Goal: Complete application form: Complete application form

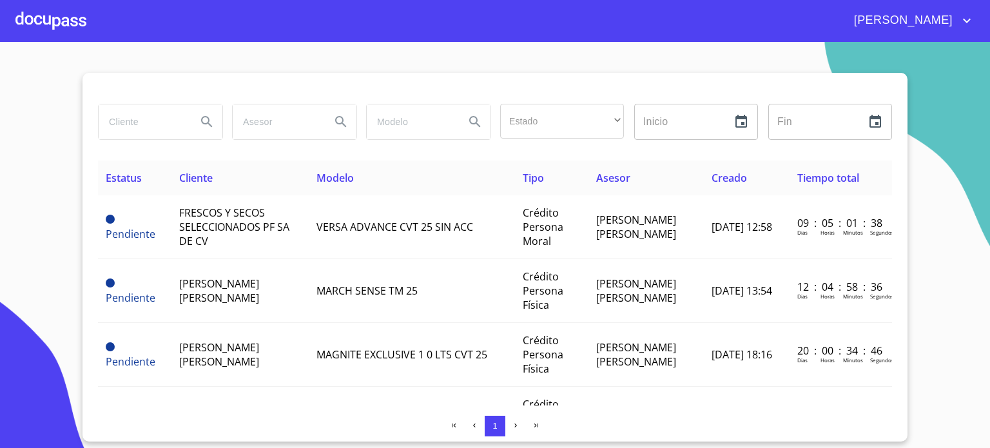
click at [68, 26] on div at bounding box center [50, 20] width 71 height 41
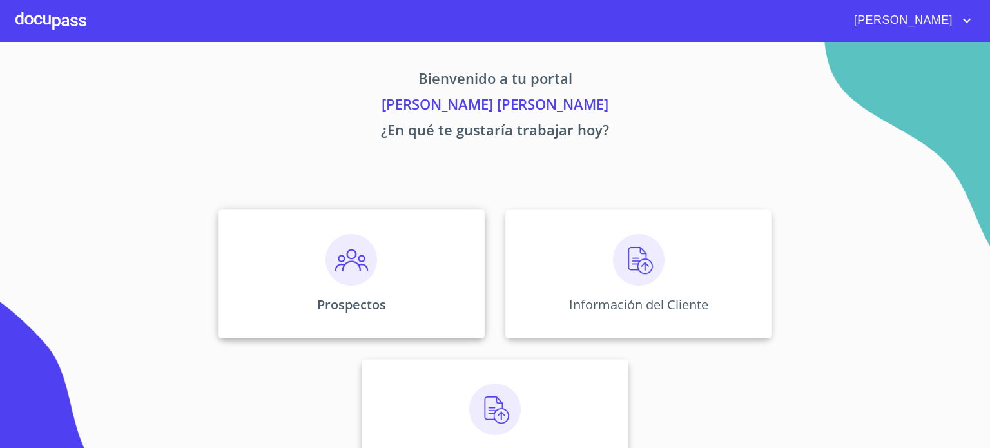
click at [377, 305] on p "Prospectos" at bounding box center [351, 304] width 69 height 17
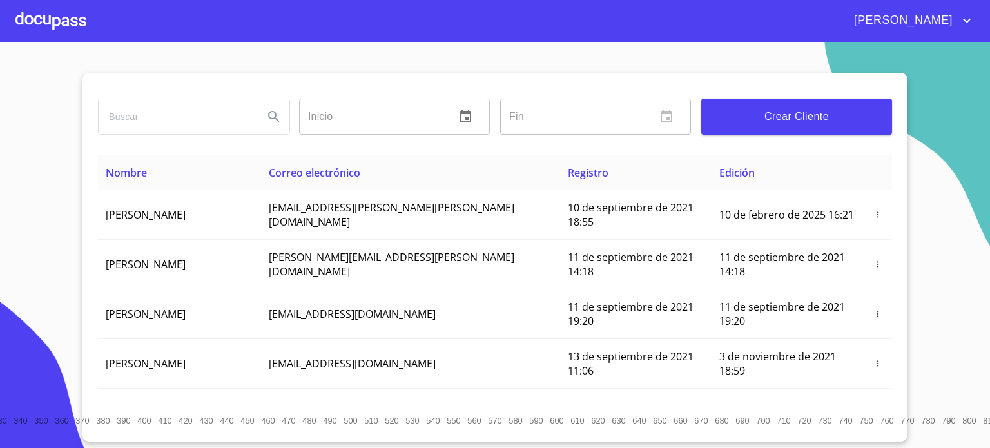
click at [767, 126] on button "Crear Cliente" at bounding box center [796, 117] width 191 height 36
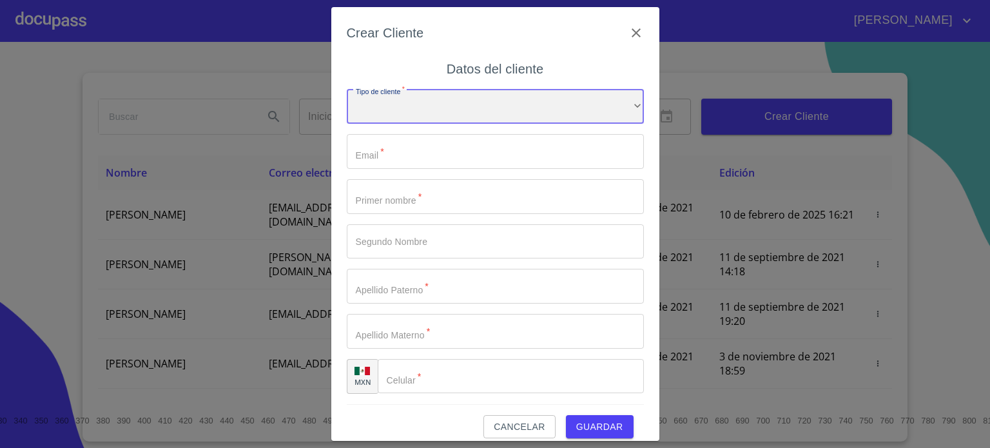
click at [459, 115] on div "​" at bounding box center [495, 107] width 297 height 35
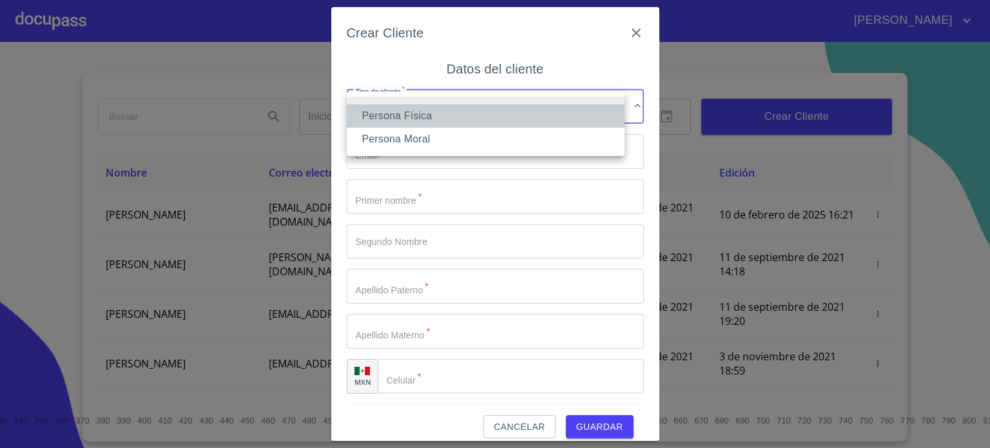
click at [463, 118] on li "Persona Física" at bounding box center [486, 115] width 278 height 23
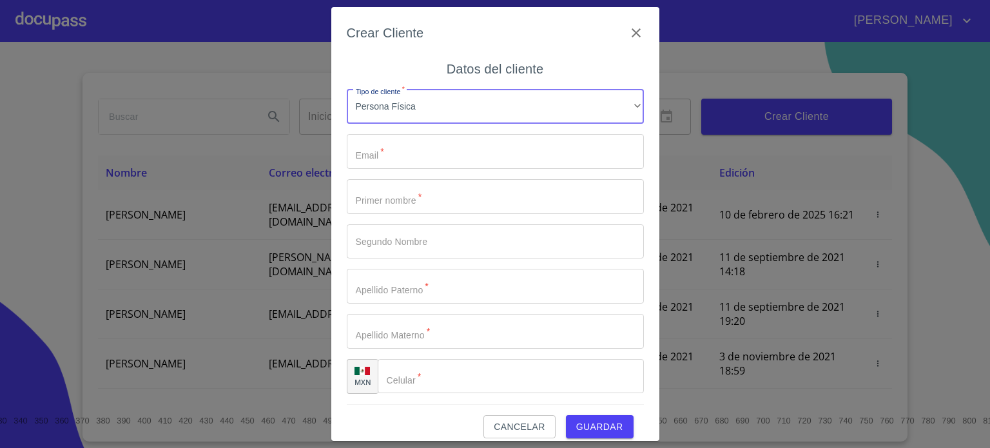
click at [448, 151] on input "Tipo de cliente   *" at bounding box center [495, 151] width 297 height 35
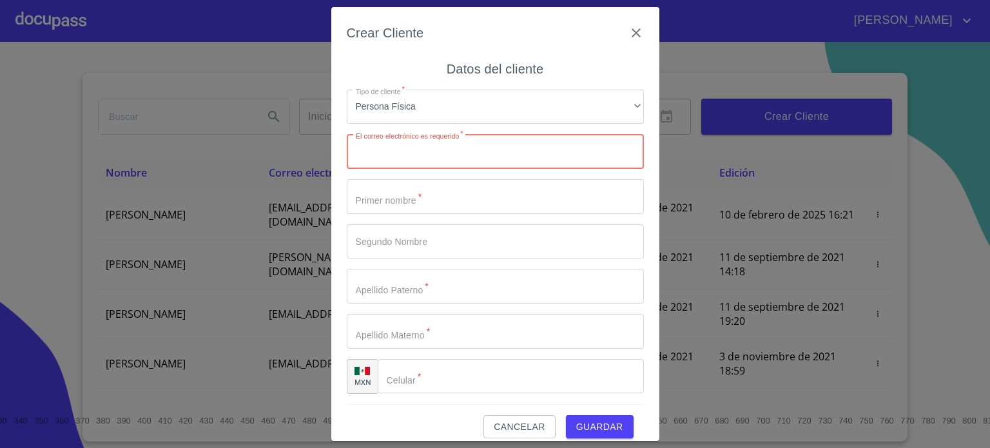
click at [438, 161] on input "Tipo de cliente   *" at bounding box center [495, 151] width 297 height 35
paste input "[EMAIL_ADDRESS][DOMAIN_NAME]"
type input "[EMAIL_ADDRESS][DOMAIN_NAME]"
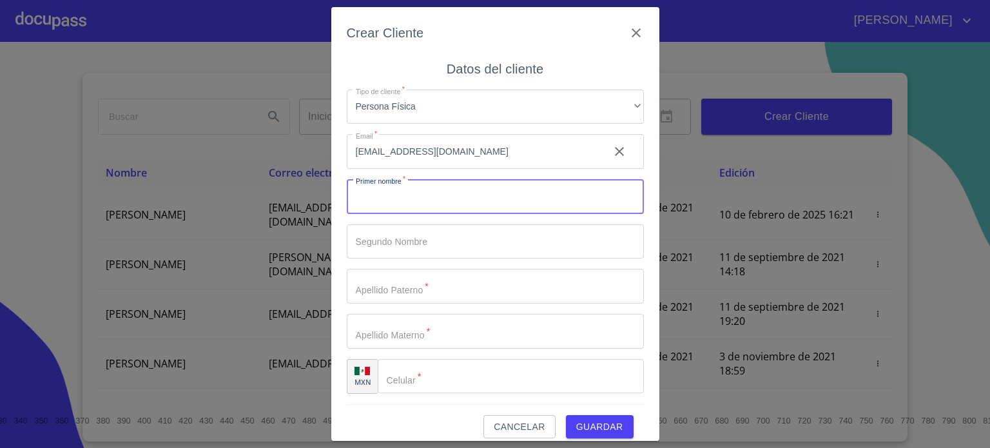
click at [421, 200] on input "Tipo de cliente   *" at bounding box center [495, 196] width 297 height 35
type input "[PERSON_NAME]"
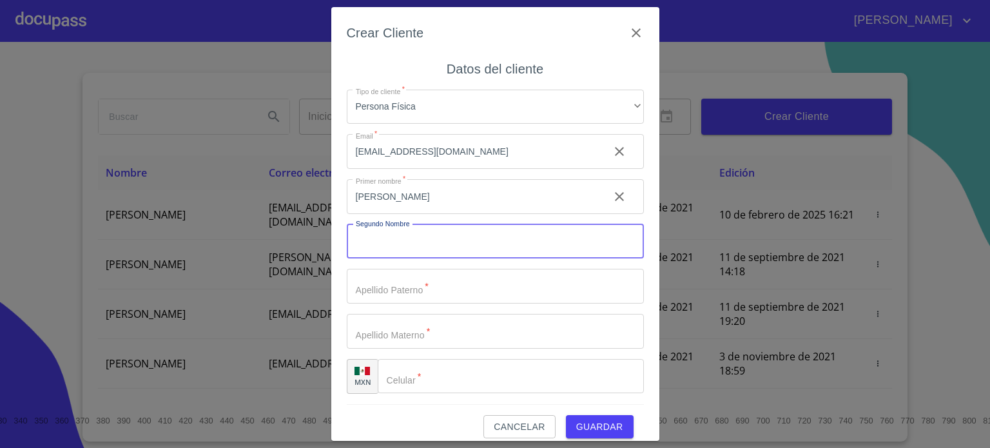
click at [410, 242] on input "Tipo de cliente   *" at bounding box center [495, 241] width 297 height 35
type input "TORRES"
click at [398, 291] on input "Tipo de cliente   *" at bounding box center [495, 286] width 297 height 35
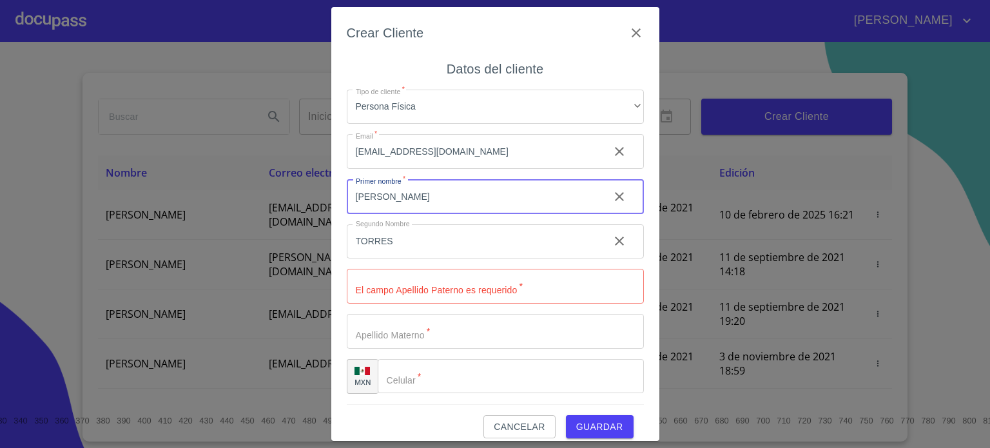
drag, startPoint x: 418, startPoint y: 205, endPoint x: 289, endPoint y: 226, distance: 130.6
click at [289, 226] on div "Crear Cliente Datos del cliente Tipo de cliente   * Persona Física ​ Email   * …" at bounding box center [495, 224] width 990 height 448
type input "[PERSON_NAME]"
click at [405, 242] on input "TORRES" at bounding box center [473, 241] width 252 height 35
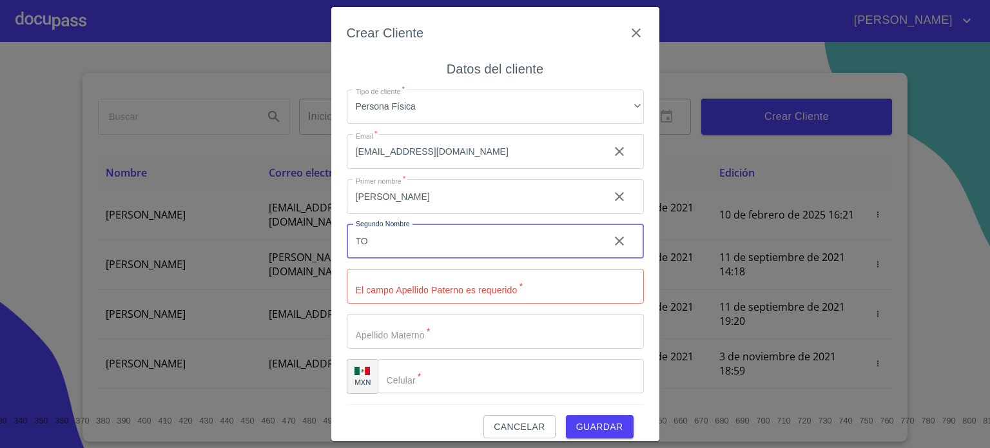
type input "T"
type input "ANGEL"
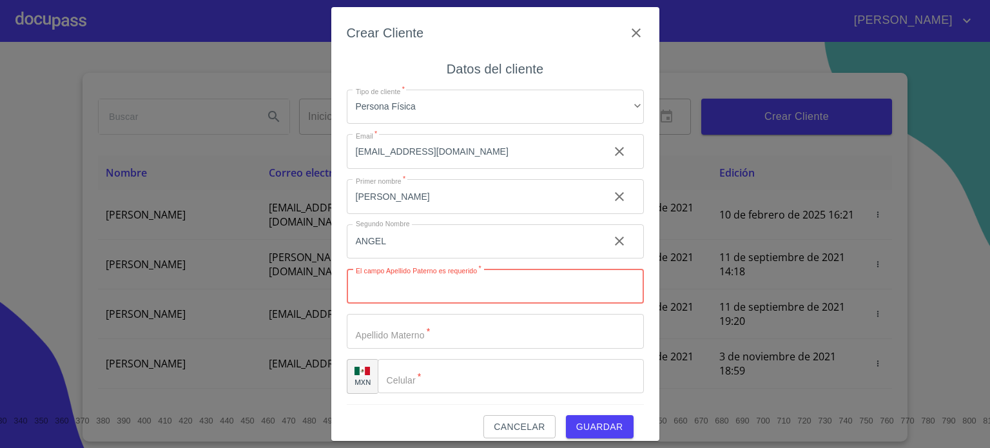
click at [380, 290] on input "Tipo de cliente   *" at bounding box center [495, 286] width 297 height 35
type input "[PERSON_NAME]"
click at [390, 334] on input "Tipo de cliente   *" at bounding box center [495, 331] width 297 height 35
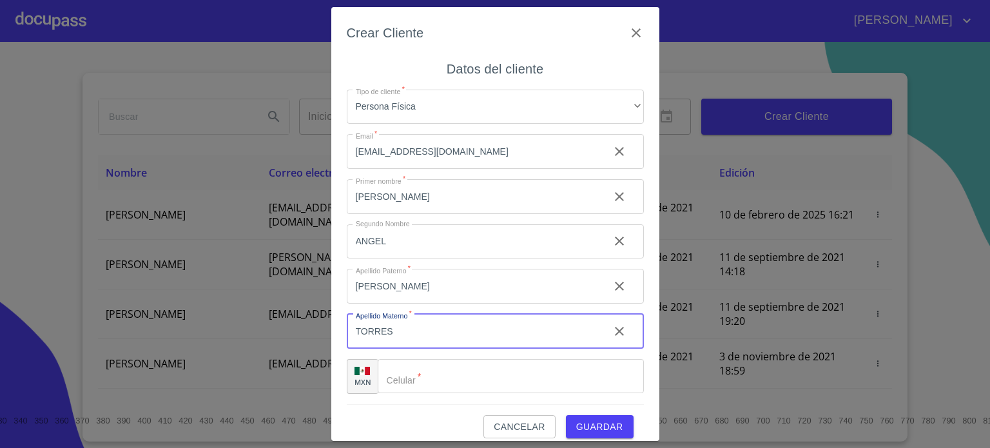
type input "TORRES"
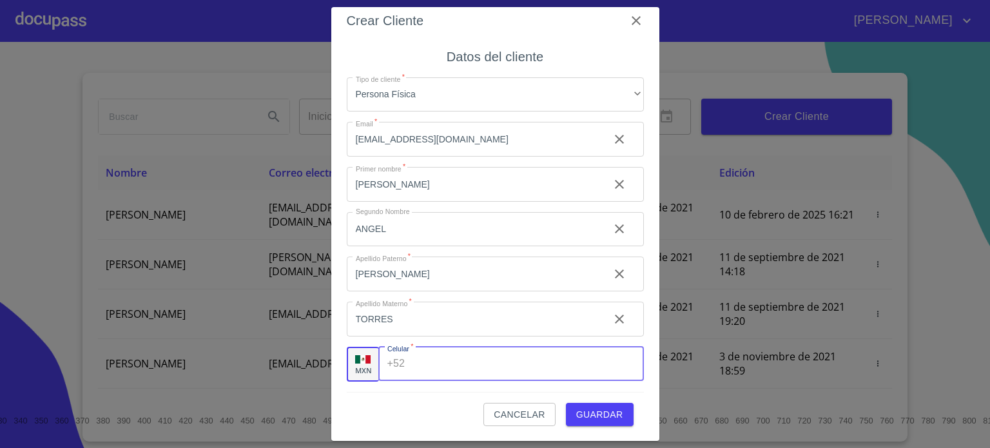
click at [426, 373] on input "Tipo de cliente   *" at bounding box center [526, 364] width 233 height 35
type input "[PHONE_NUMBER]"
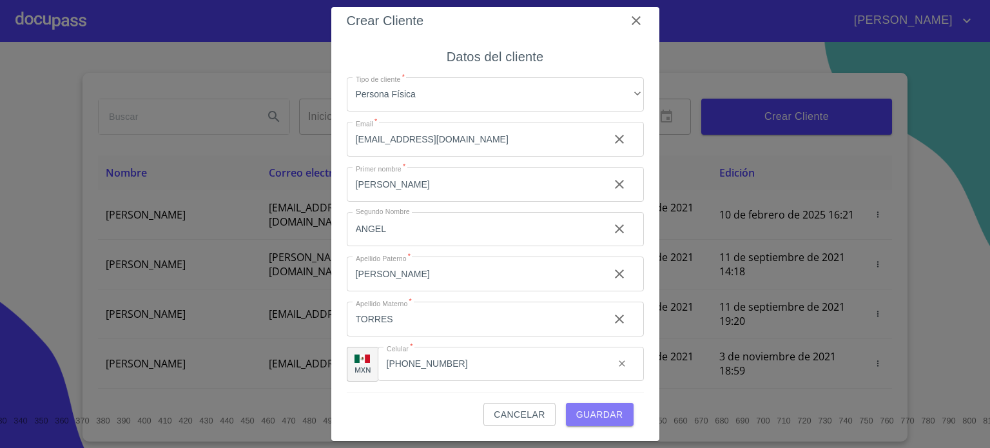
click at [595, 417] on span "Guardar" at bounding box center [599, 415] width 47 height 16
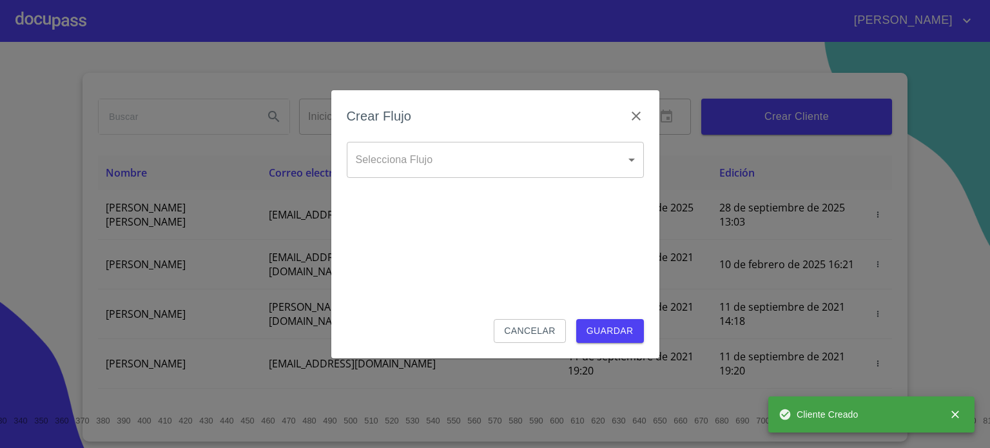
click at [461, 178] on div "Selecciona Flujo ​ Selecciona Flujo" at bounding box center [495, 170] width 297 height 57
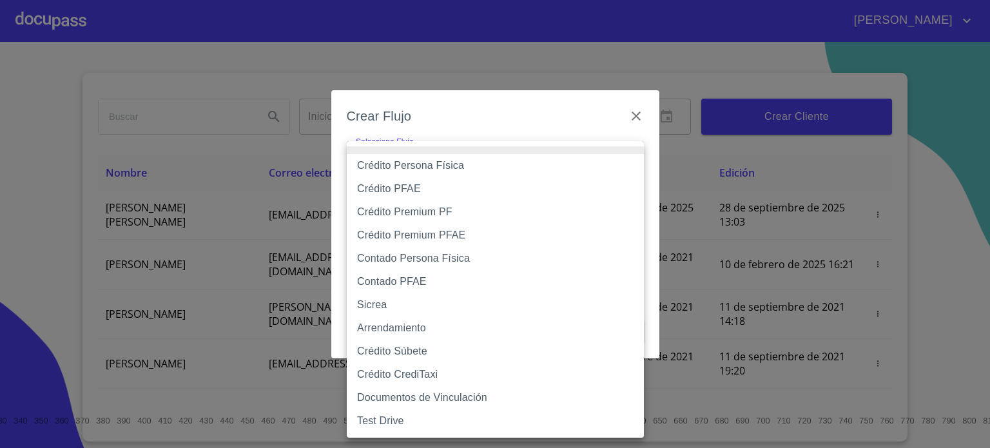
click at [466, 162] on body "[PERSON_NAME] ​ Fin ​ Crear Cliente Nombre Correo electrónico Registro Edición …" at bounding box center [495, 224] width 990 height 448
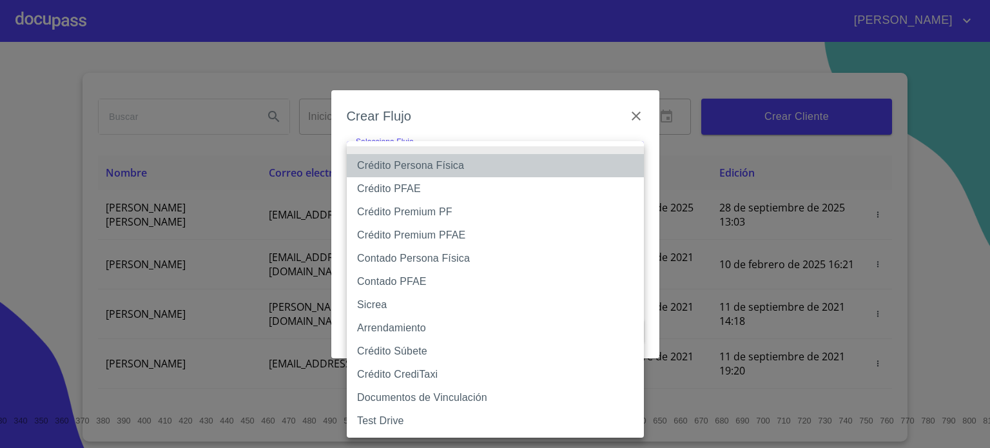
click at [457, 164] on li "Crédito Persona Física" at bounding box center [495, 165] width 297 height 23
type input "6009fb3c7d1714eb8809aa97"
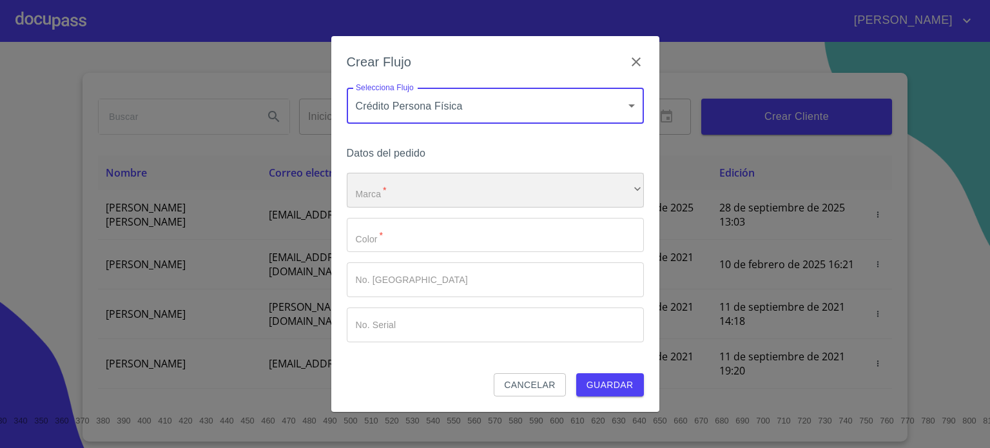
click at [413, 190] on div "​" at bounding box center [495, 190] width 297 height 35
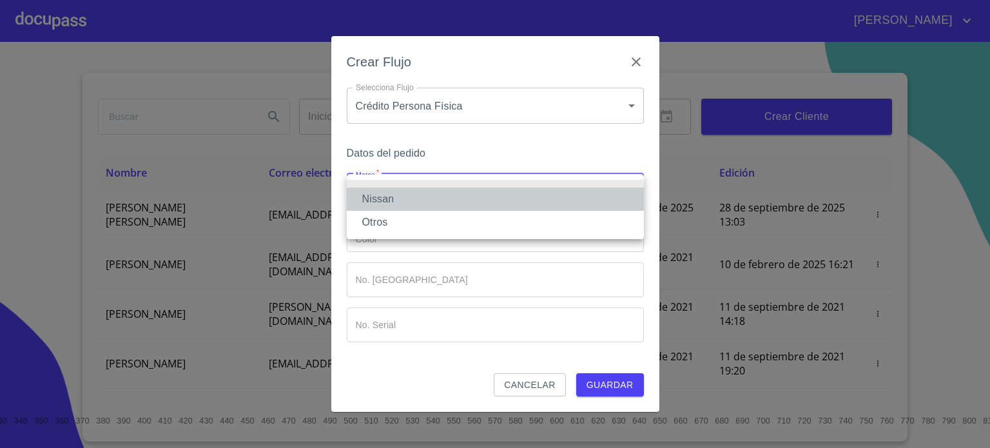
click at [414, 200] on li "Nissan" at bounding box center [495, 198] width 297 height 23
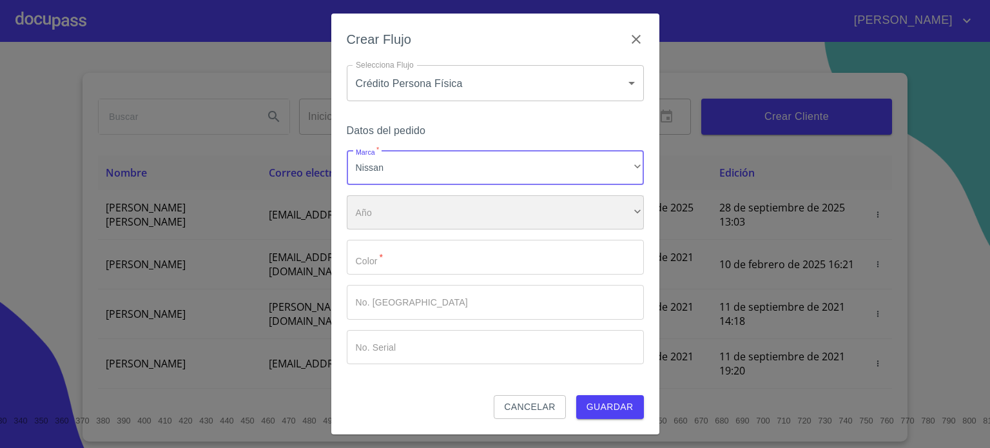
click at [408, 215] on div "​" at bounding box center [495, 212] width 297 height 35
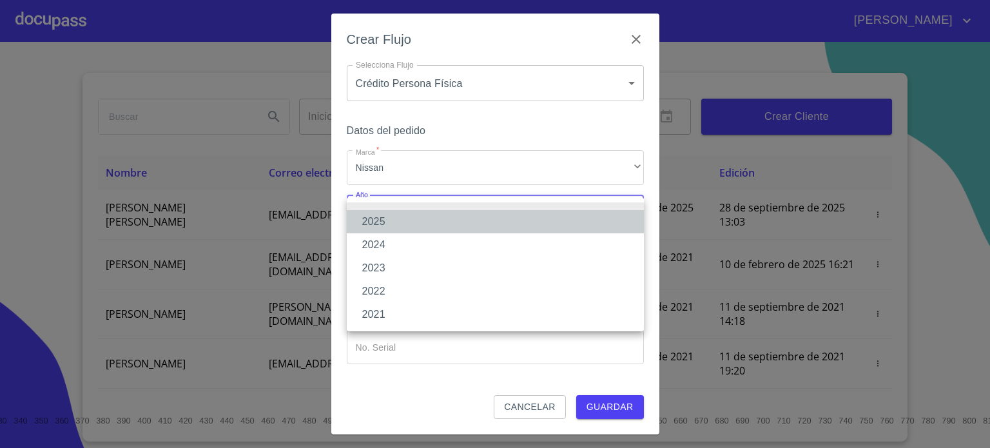
click at [410, 224] on li "2025" at bounding box center [495, 221] width 297 height 23
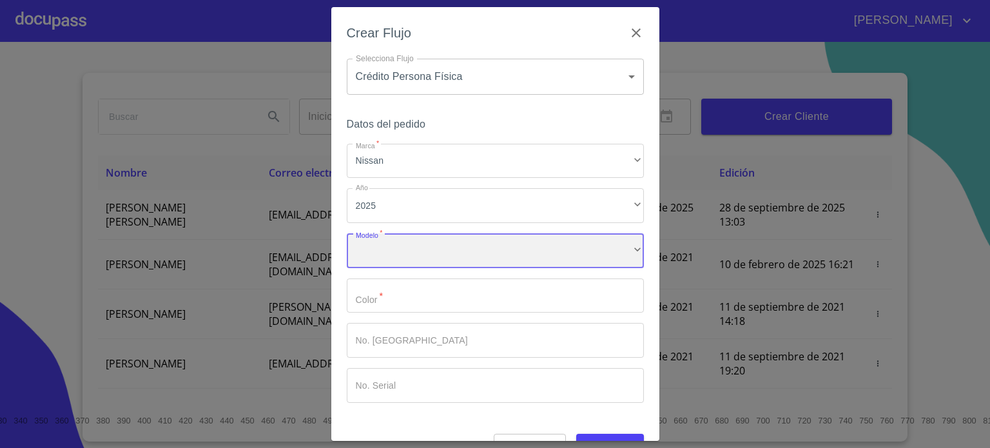
click at [399, 260] on div "​" at bounding box center [495, 250] width 297 height 35
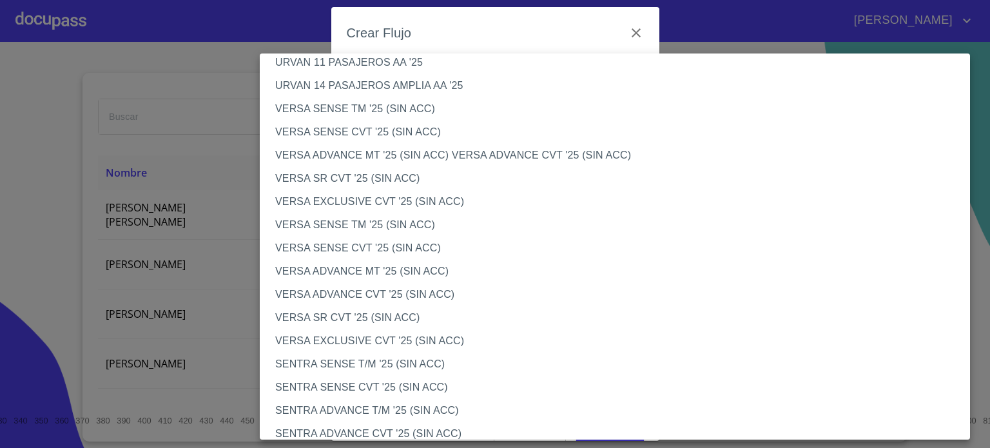
scroll to position [444, 0]
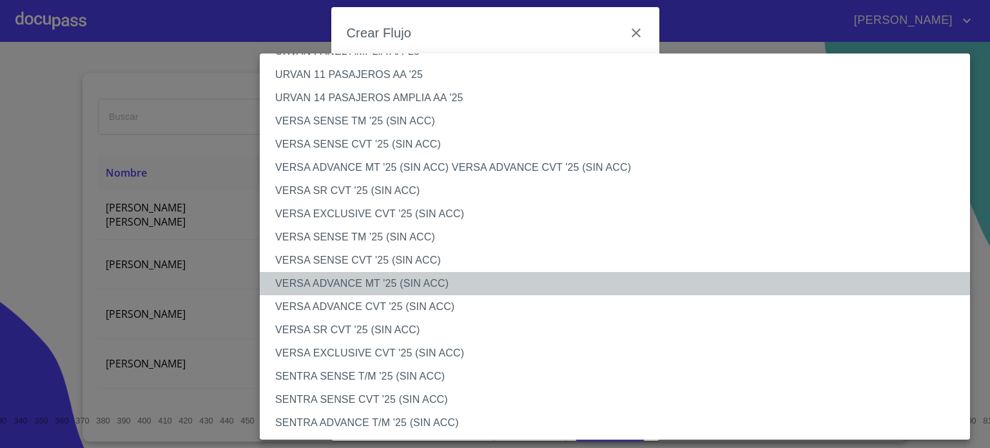
click at [348, 283] on li "VERSA ADVANCE MT '25 (SIN ACC)" at bounding box center [620, 283] width 720 height 23
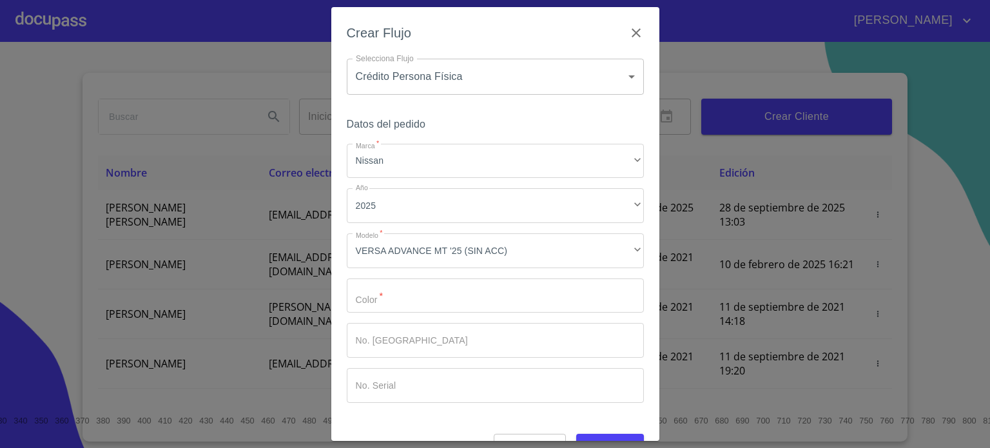
scroll to position [31, 0]
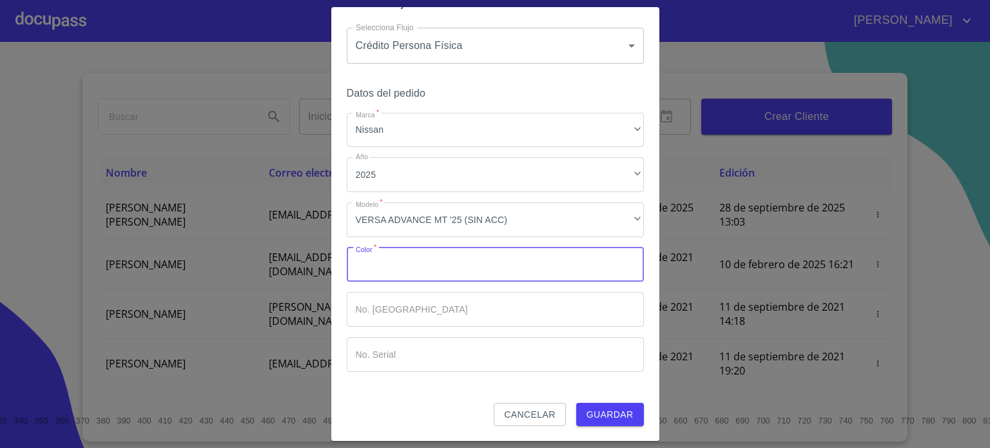
click at [456, 275] on input "Marca   *" at bounding box center [495, 264] width 297 height 35
type input "B"
type input "BLANCO"
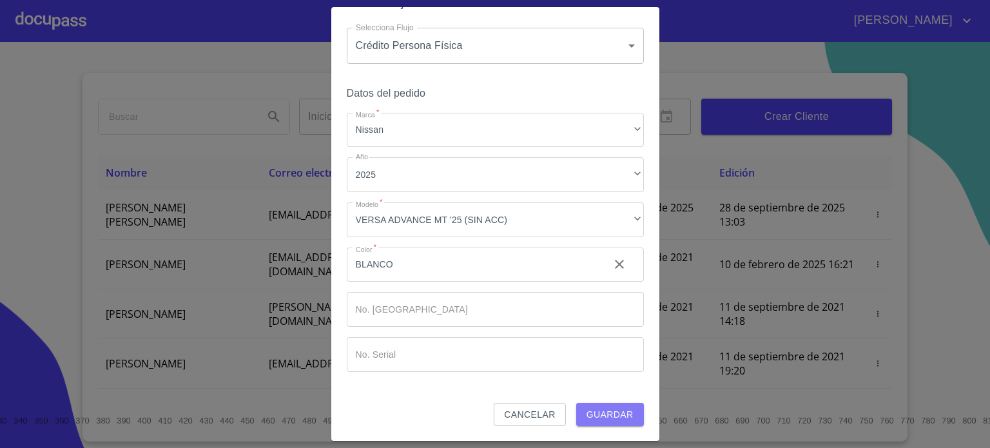
click at [608, 414] on span "Guardar" at bounding box center [609, 415] width 47 height 16
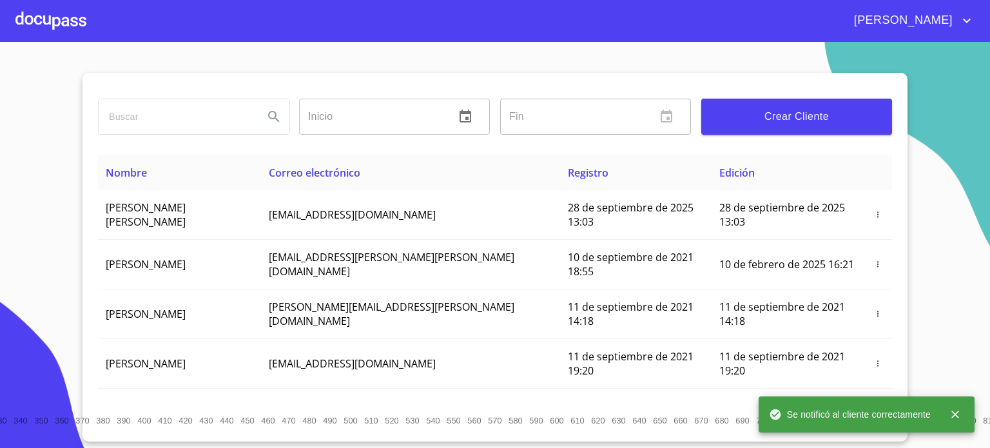
scroll to position [3, 0]
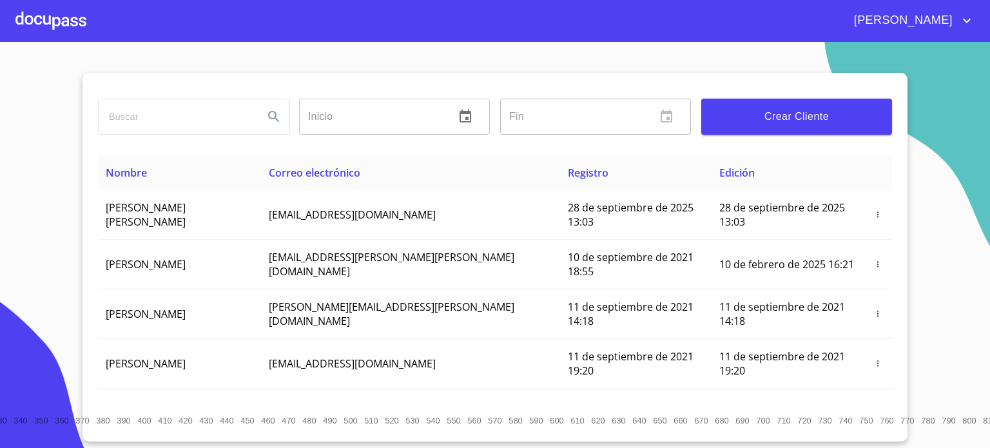
click at [55, 26] on div at bounding box center [50, 20] width 71 height 41
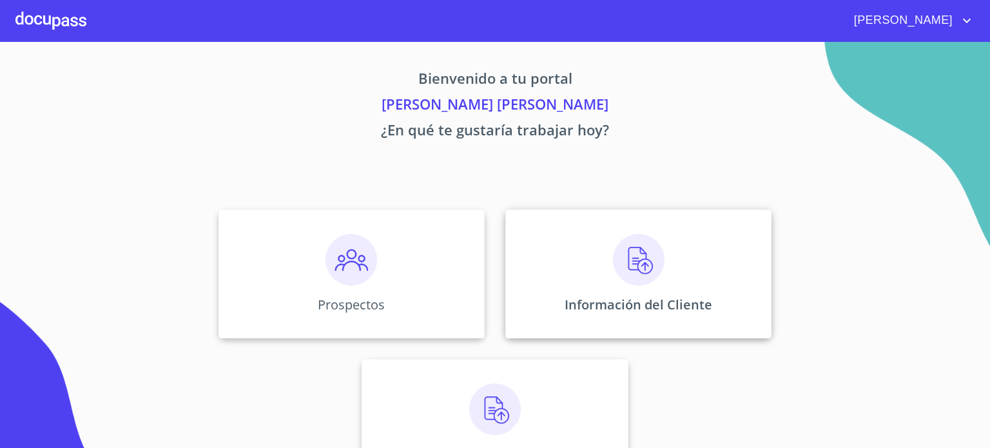
click at [568, 267] on div "Información del Cliente" at bounding box center [638, 273] width 266 height 129
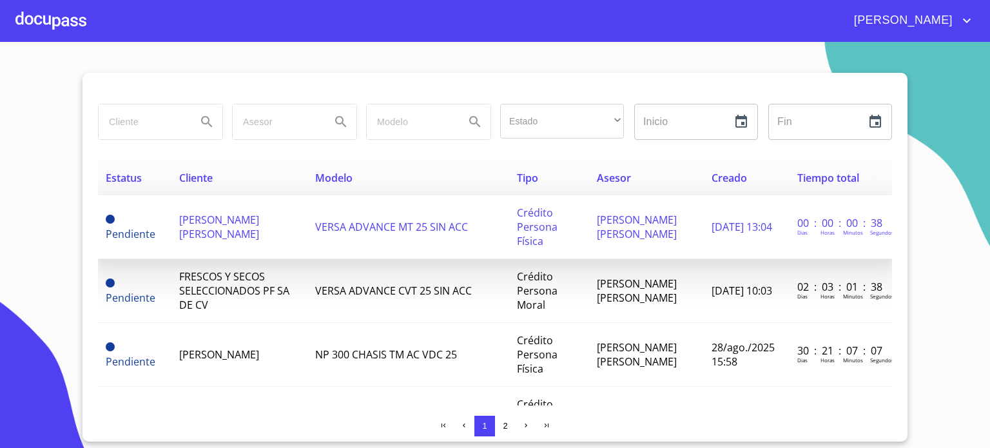
click at [255, 223] on span "[PERSON_NAME] [PERSON_NAME]" at bounding box center [219, 227] width 80 height 28
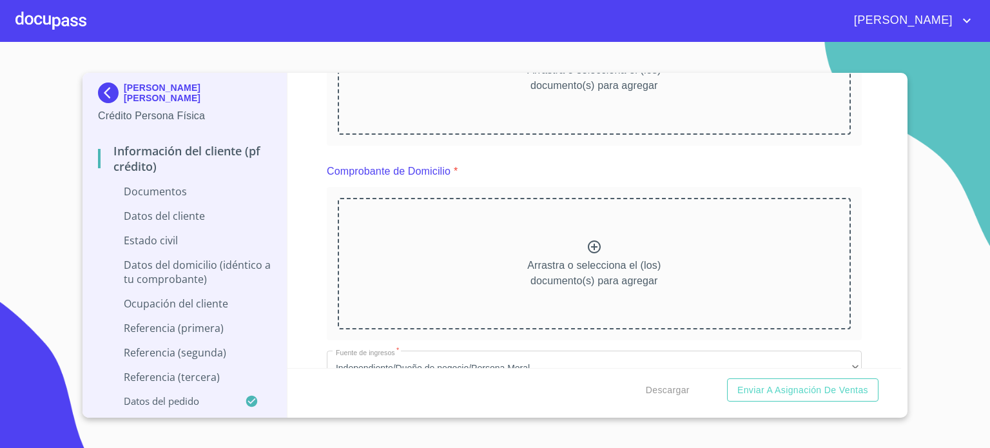
scroll to position [274, 0]
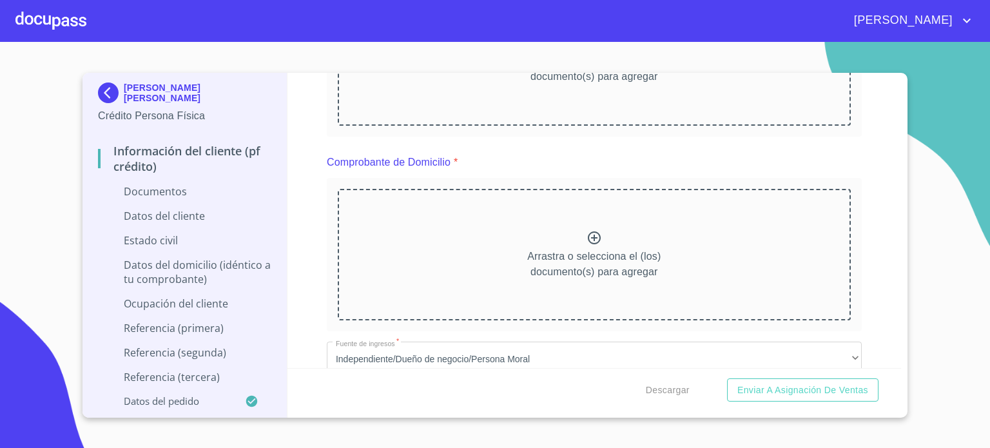
click at [588, 255] on p "Arrastra o selecciona el (los) documento(s) para agregar" at bounding box center [593, 264] width 133 height 31
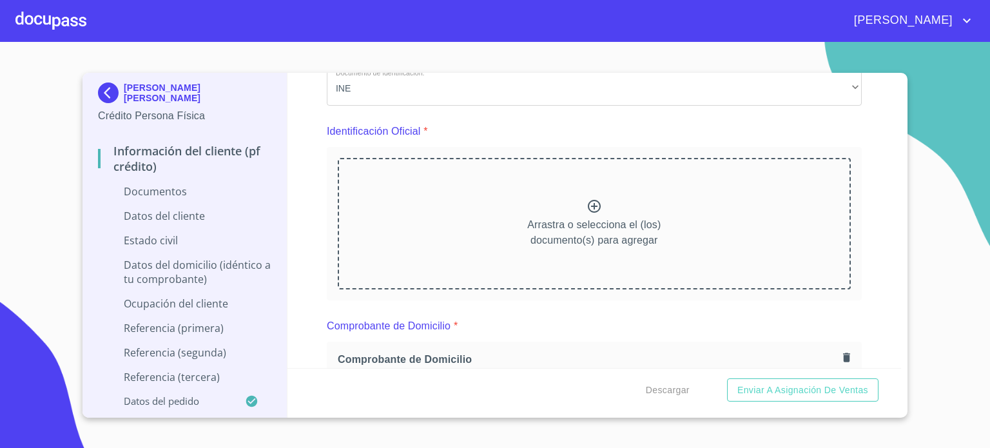
scroll to position [52, 0]
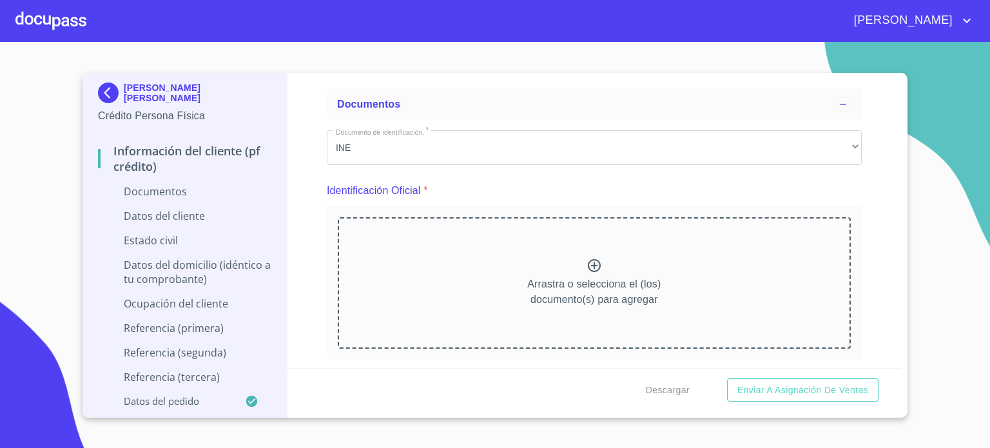
click at [586, 274] on div at bounding box center [593, 267] width 15 height 19
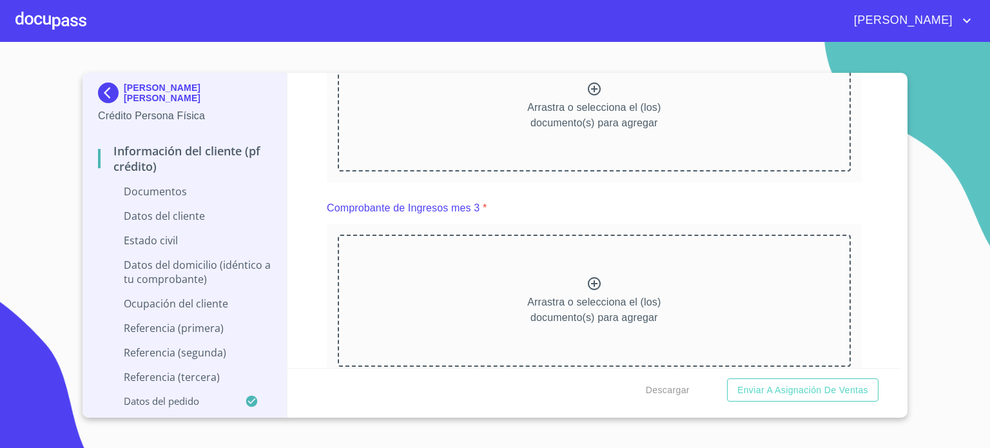
scroll to position [1296, 0]
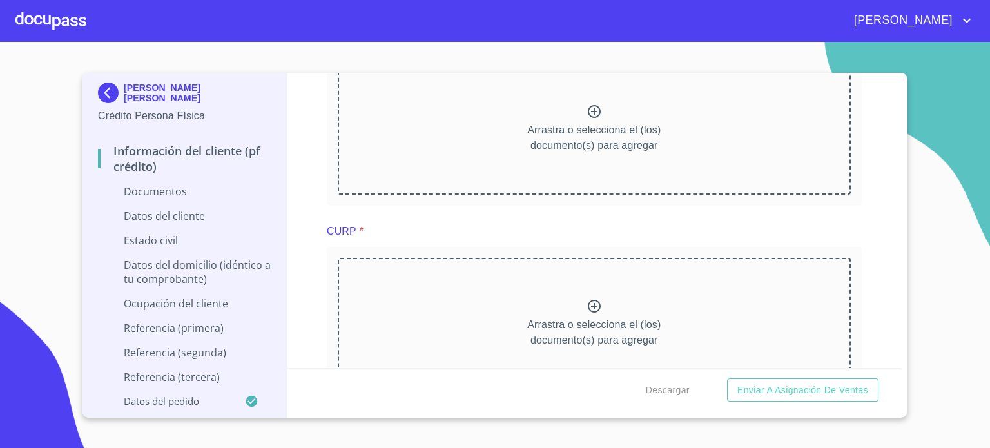
scroll to position [1854, 0]
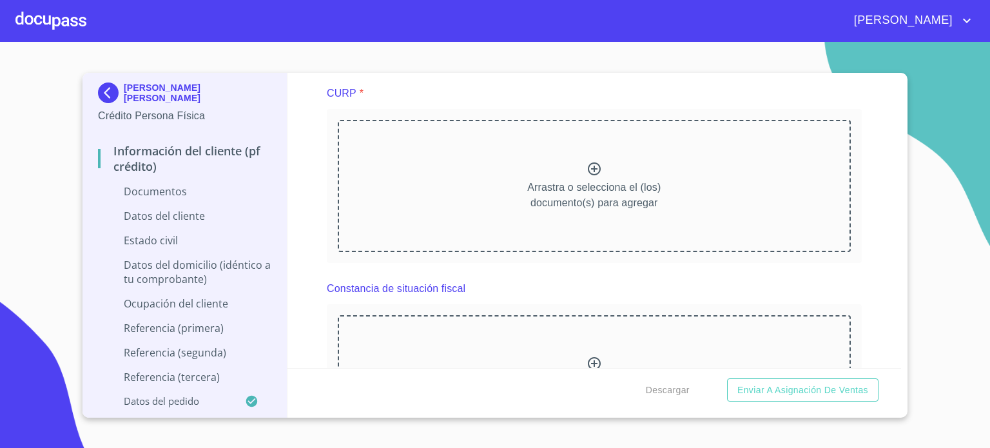
scroll to position [2413, 0]
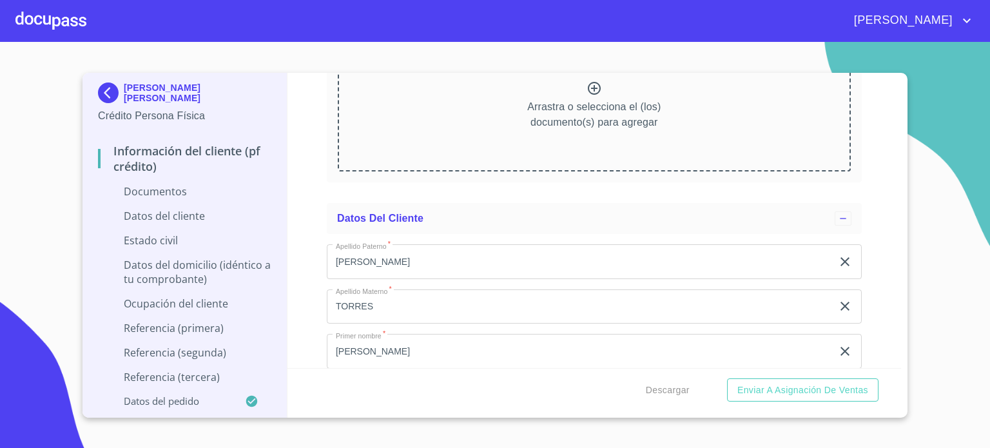
scroll to position [2972, 0]
